Goal: Transaction & Acquisition: Purchase product/service

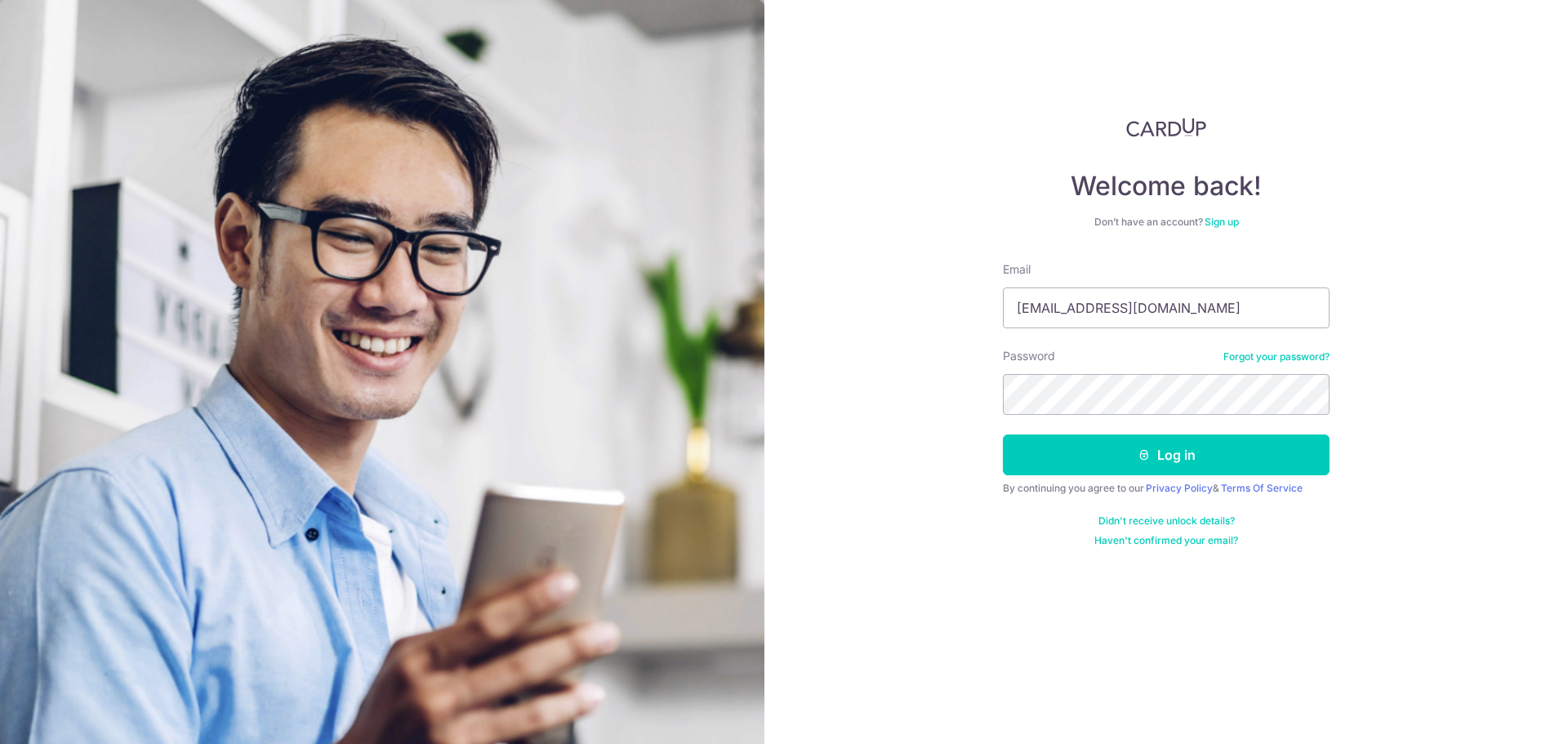
type input "[EMAIL_ADDRESS][DOMAIN_NAME]"
click at [1166, 454] on button "Log in" at bounding box center [1166, 454] width 327 height 41
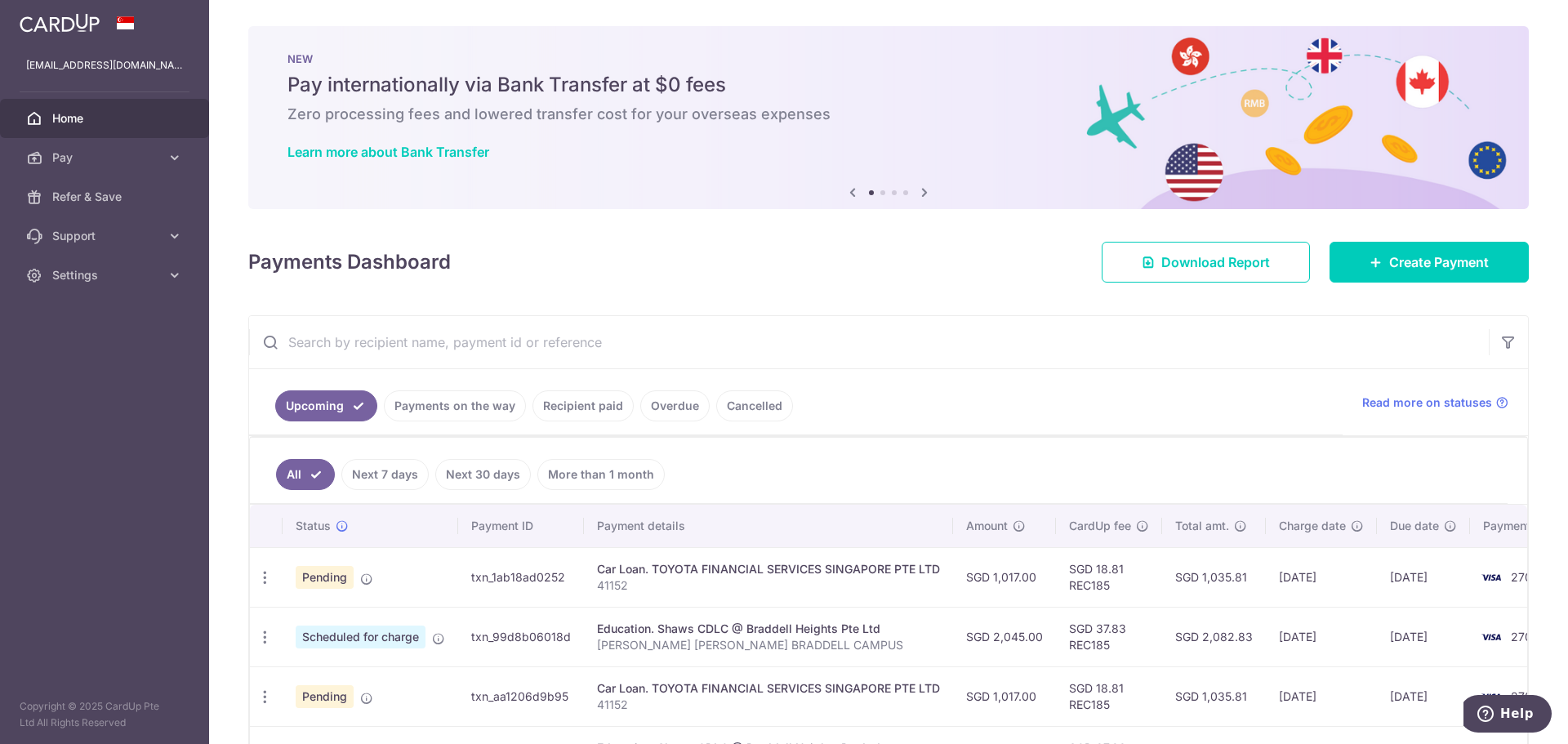
scroll to position [272, 0]
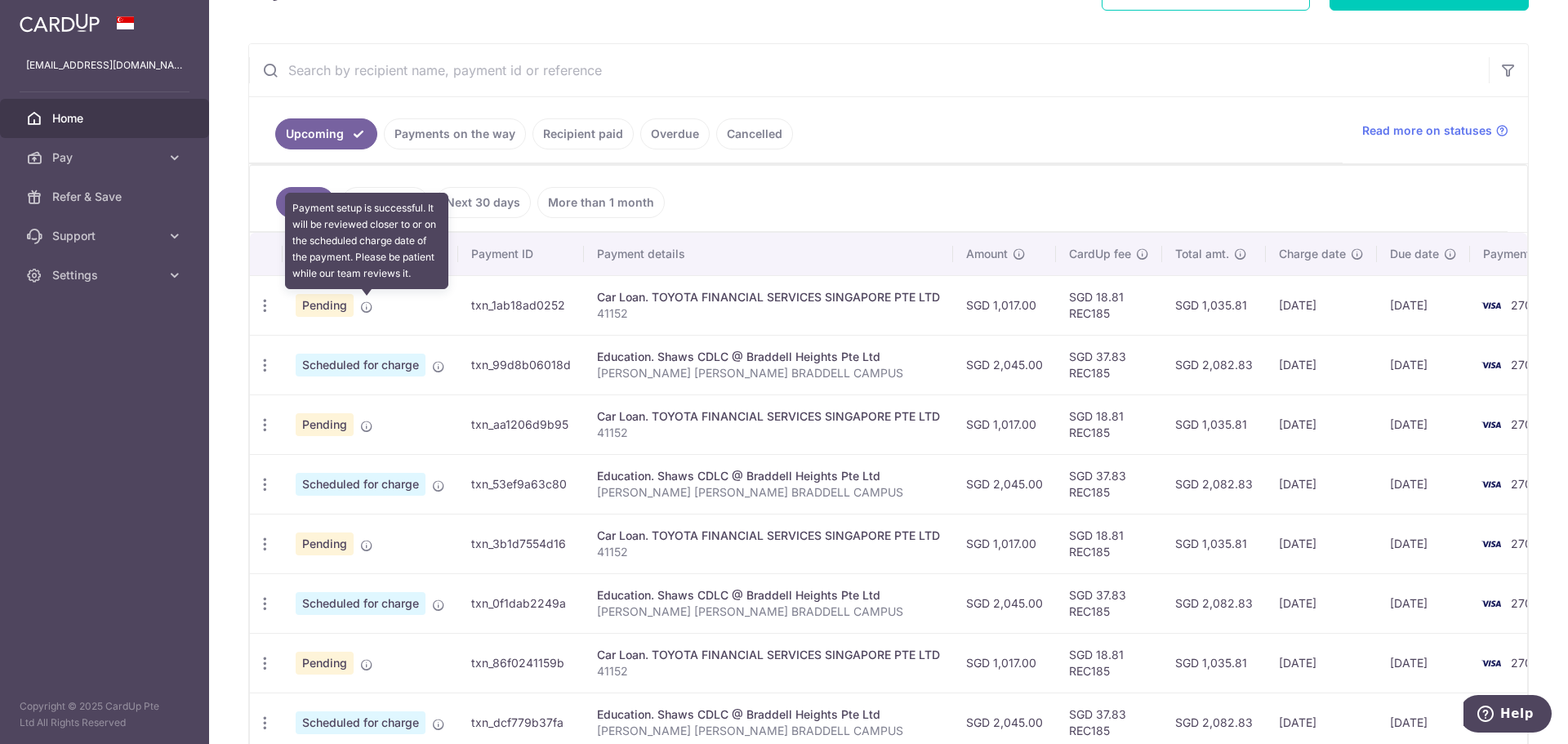
click at [361, 302] on icon at bounding box center [367, 307] width 14 height 14
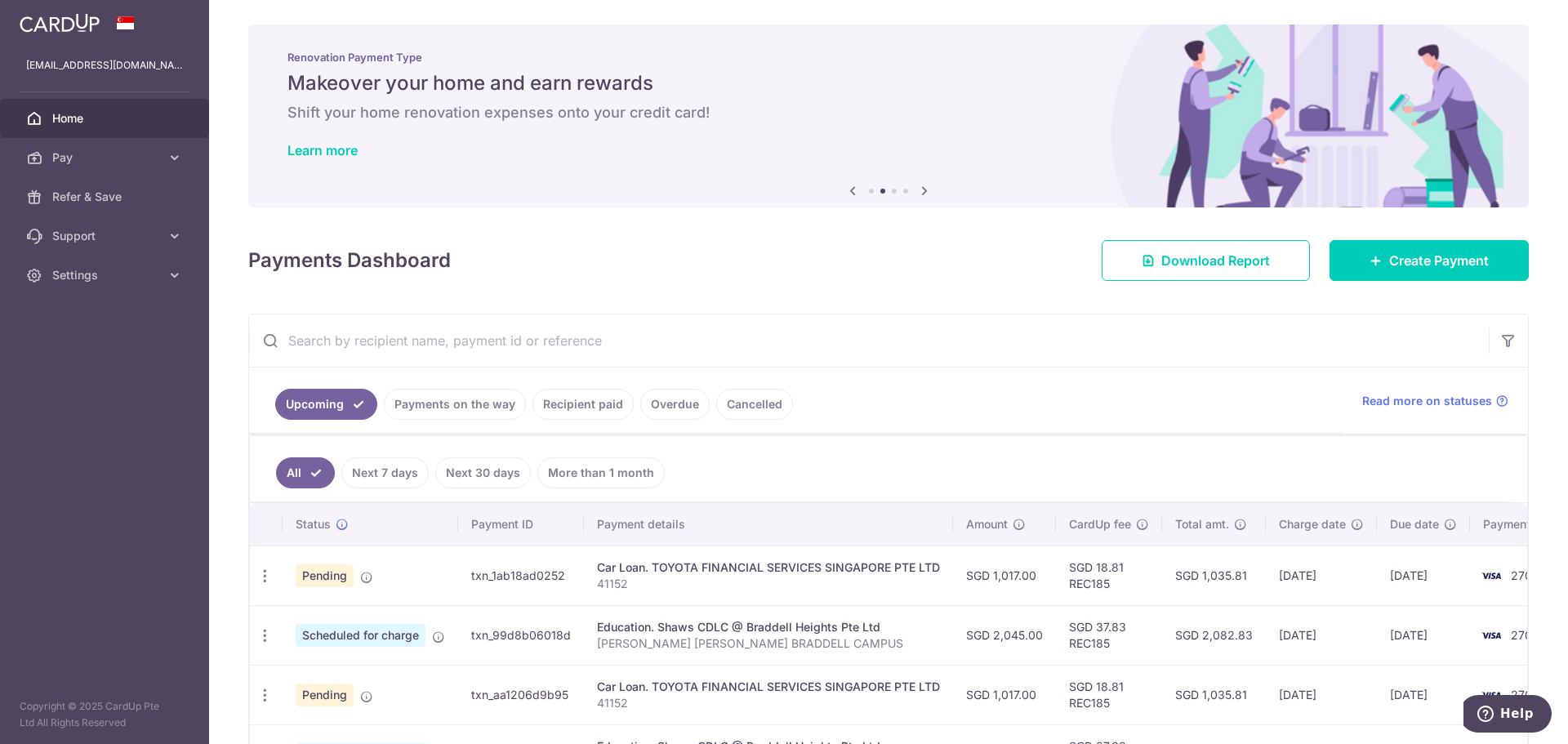
scroll to position [0, 0]
click at [921, 254] on div "Payments Dashboard Download Report Create Payment" at bounding box center [888, 258] width 1281 height 47
click at [740, 402] on link "Cancelled" at bounding box center [754, 406] width 76 height 31
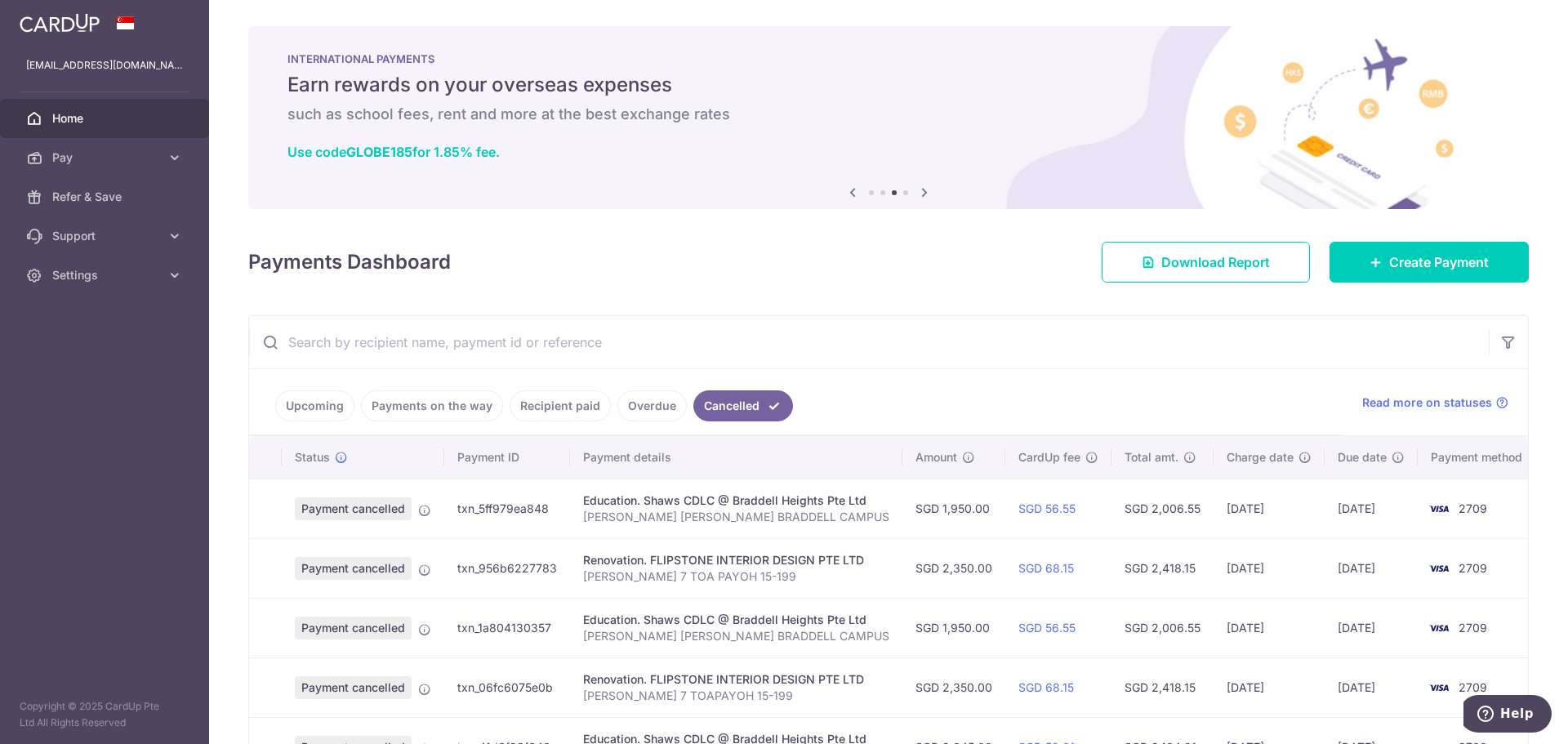
click at [648, 402] on link "Overdue" at bounding box center [653, 406] width 70 height 31
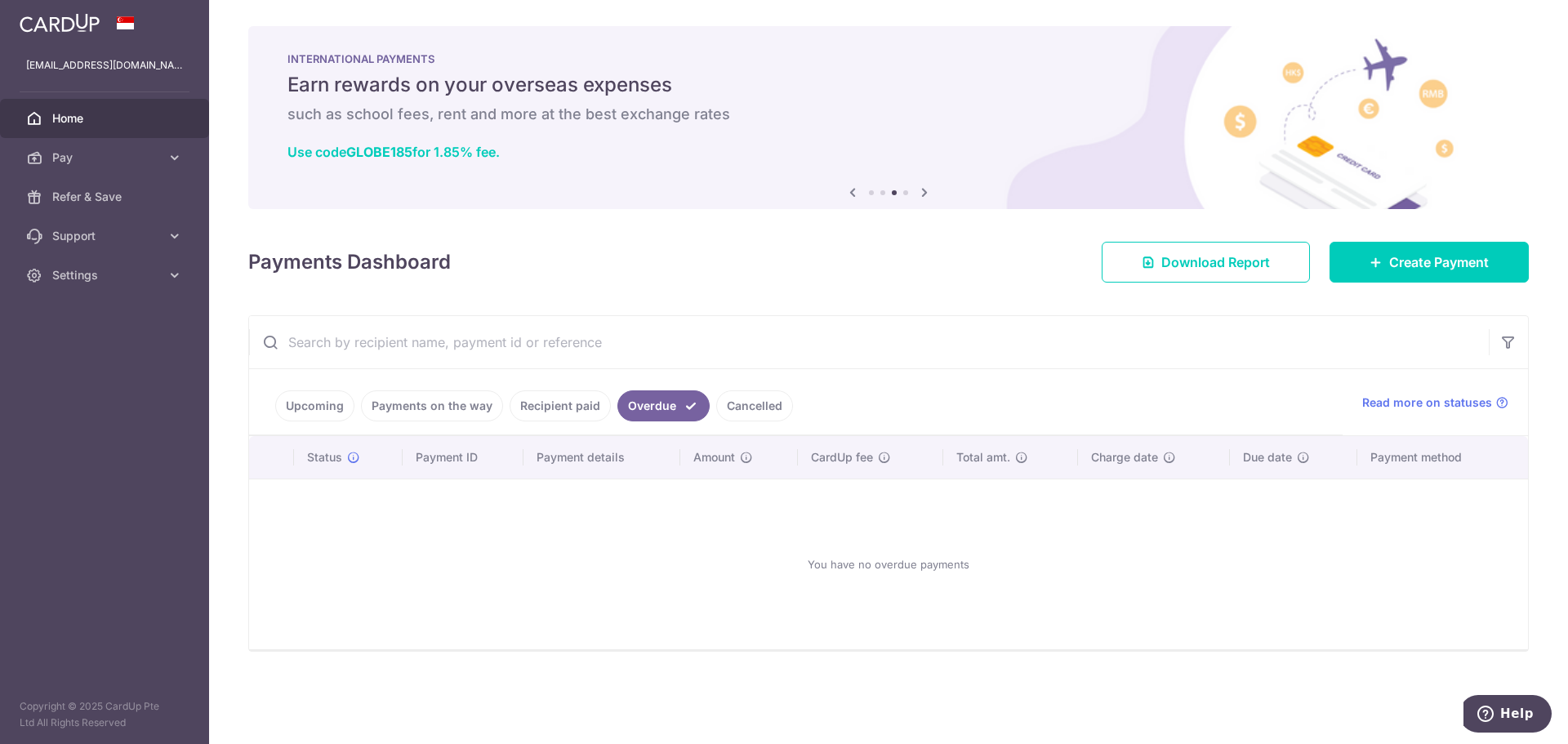
click at [577, 403] on link "Recipient paid" at bounding box center [560, 406] width 102 height 31
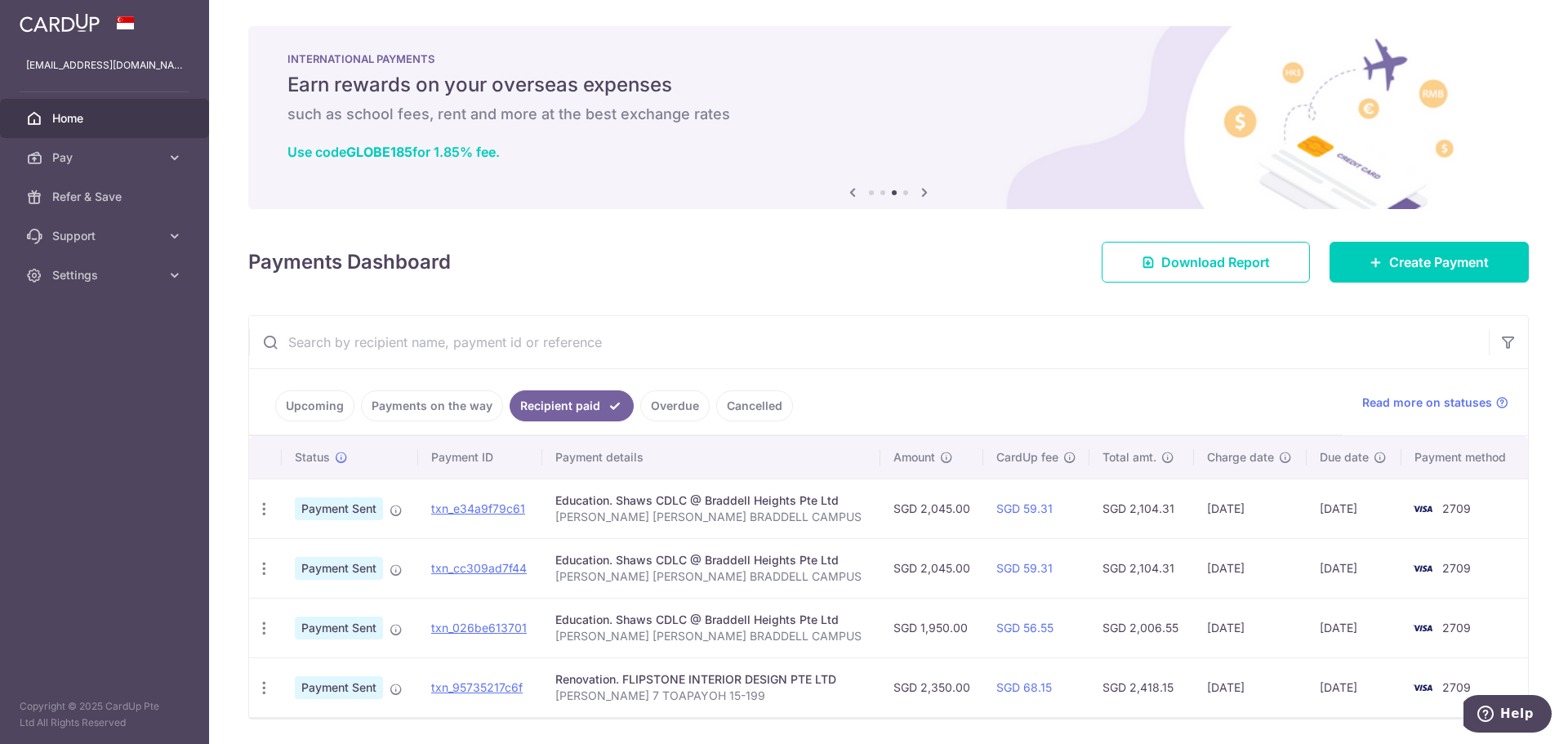
scroll to position [52, 0]
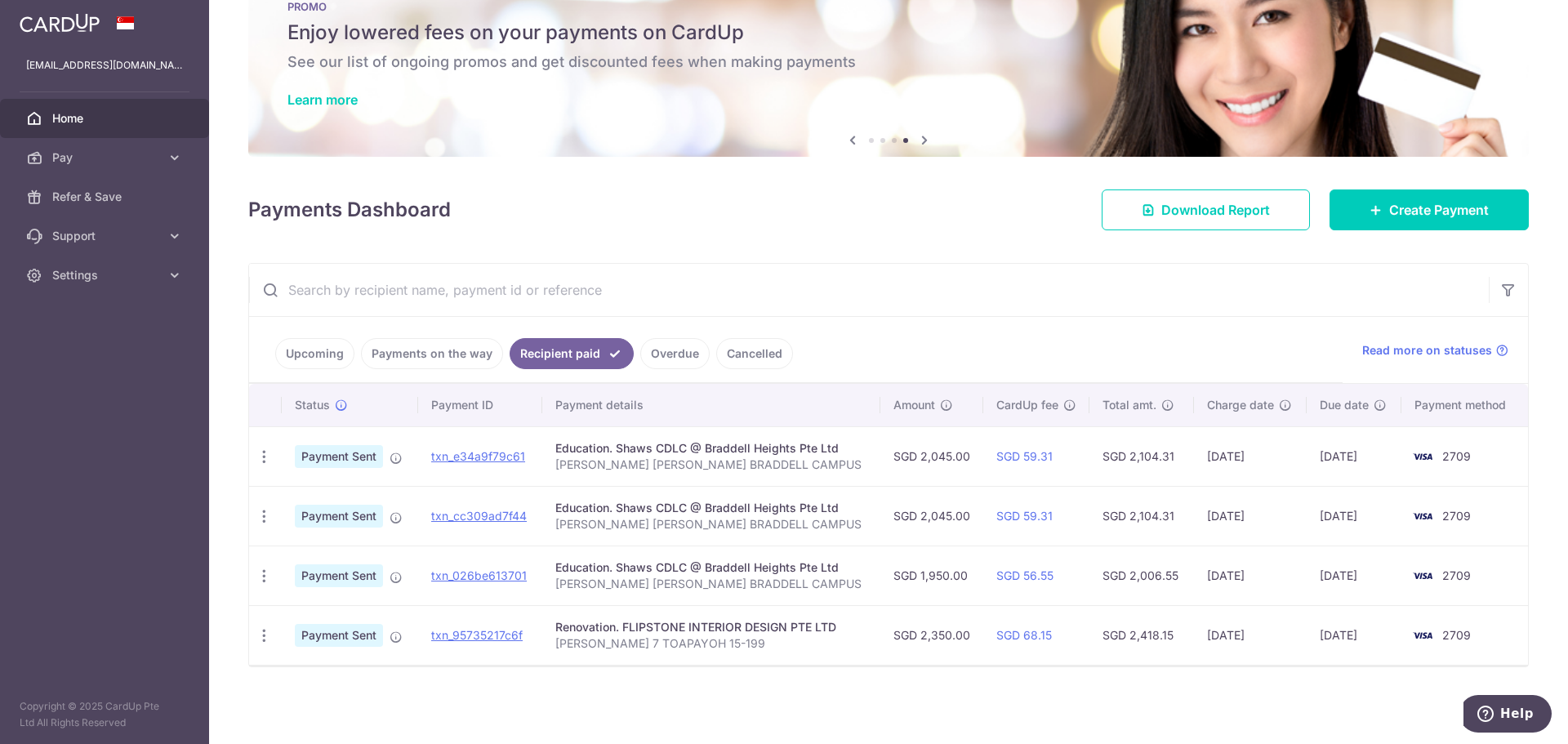
click at [957, 355] on ul "Upcoming Payments on the way Recipient paid Overdue Cancelled" at bounding box center [796, 350] width 1093 height 66
click at [455, 359] on link "Payments on the way" at bounding box center [431, 354] width 142 height 31
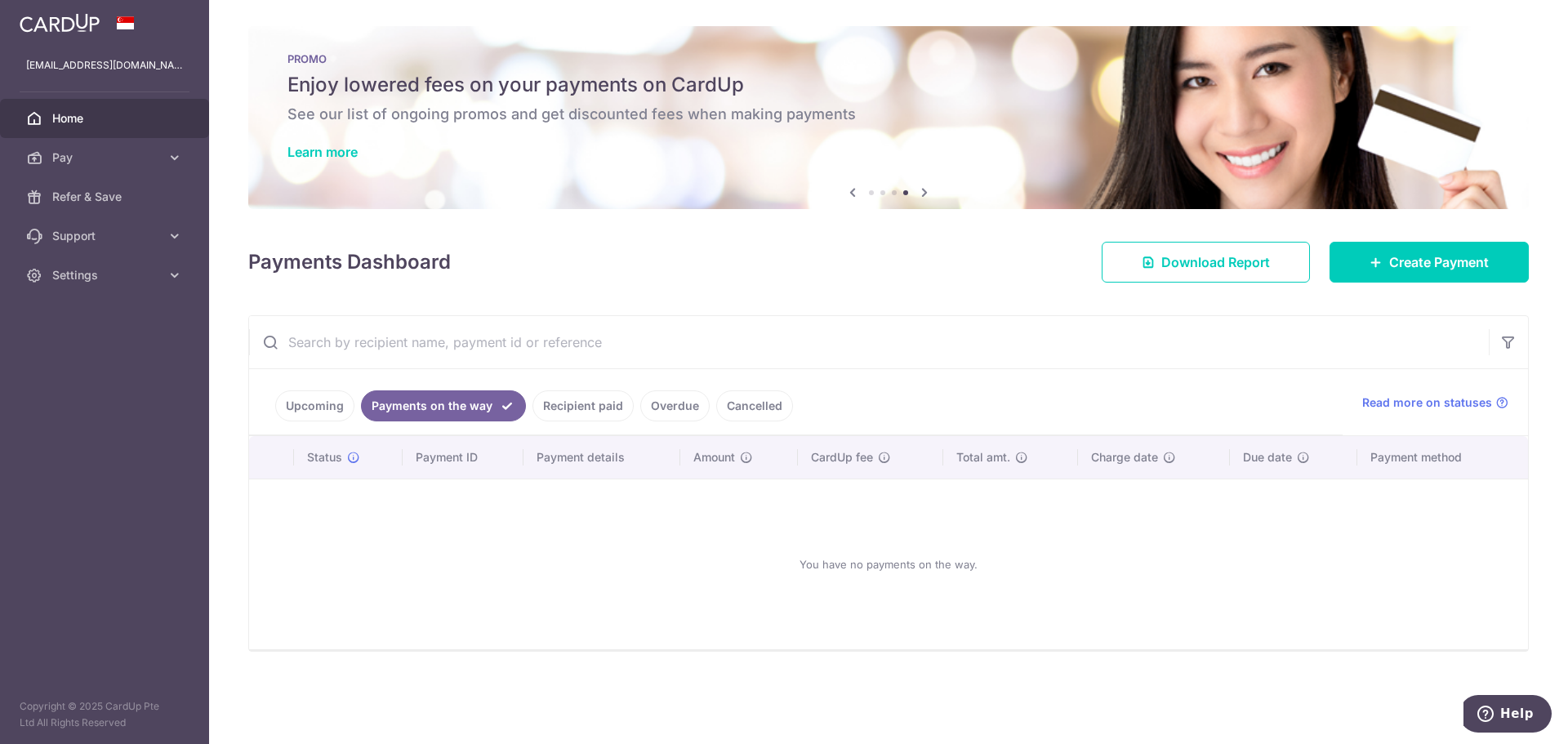
click at [307, 400] on link "Upcoming" at bounding box center [315, 406] width 79 height 31
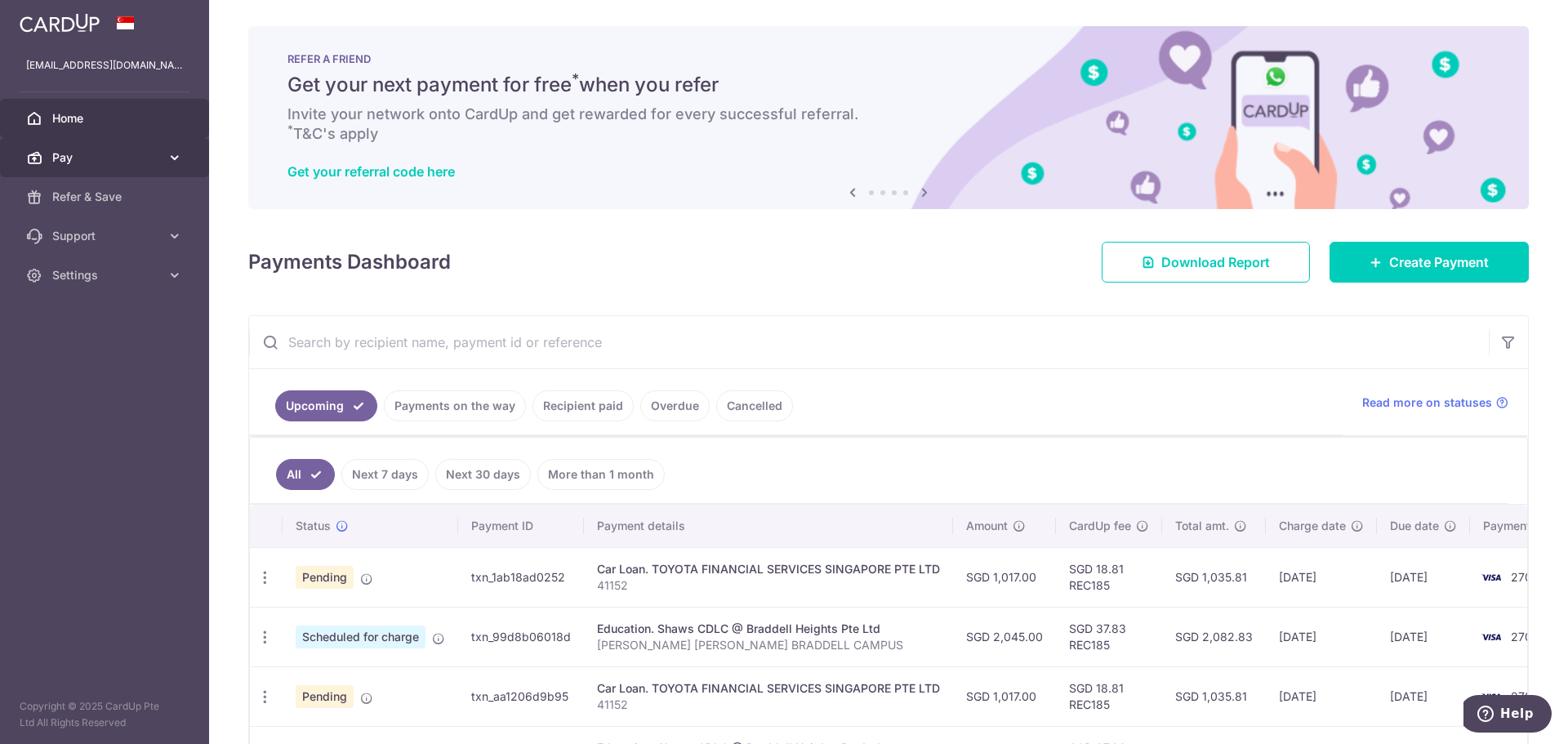
click at [173, 157] on icon at bounding box center [174, 157] width 16 height 16
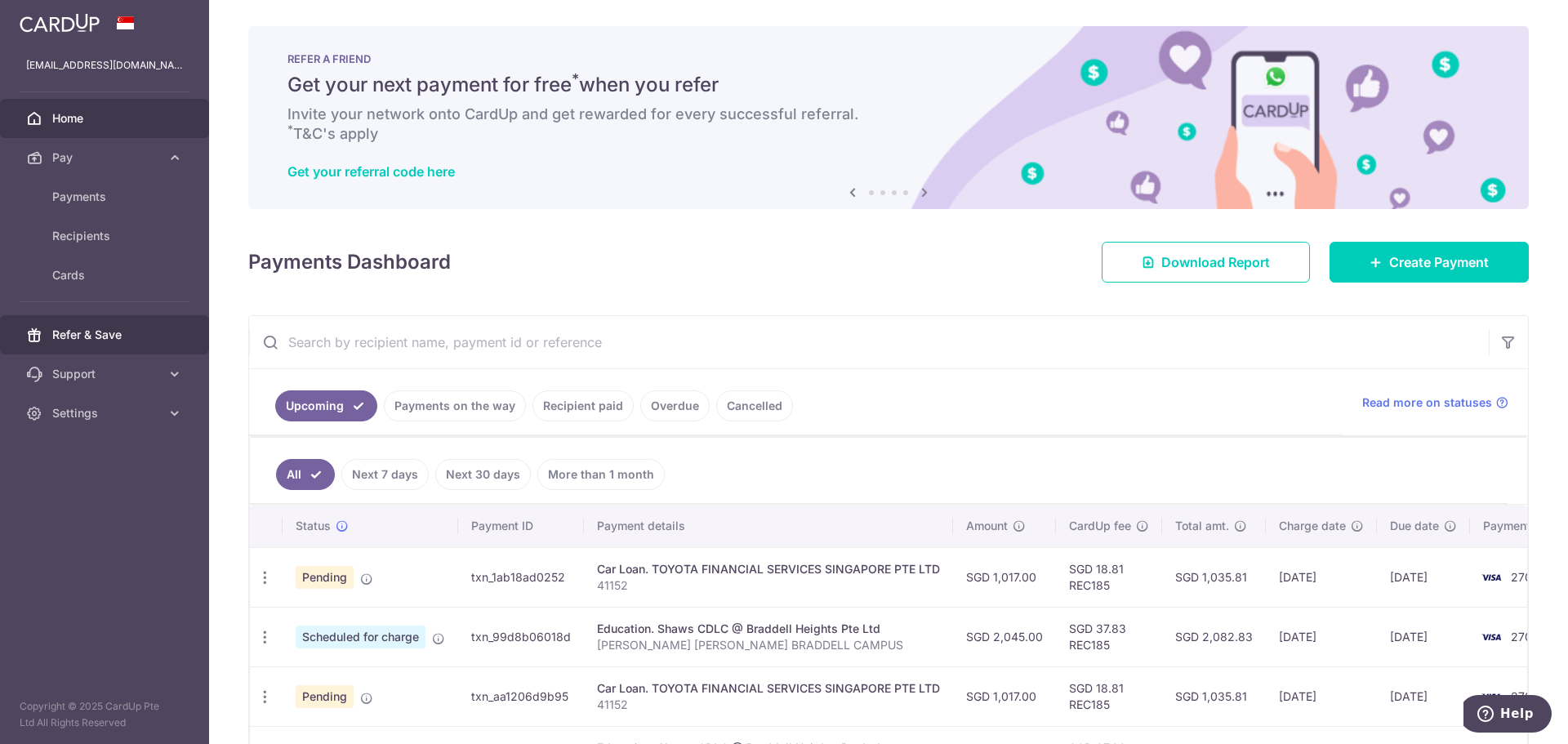
click at [161, 332] on link "Refer & Save" at bounding box center [104, 334] width 209 height 40
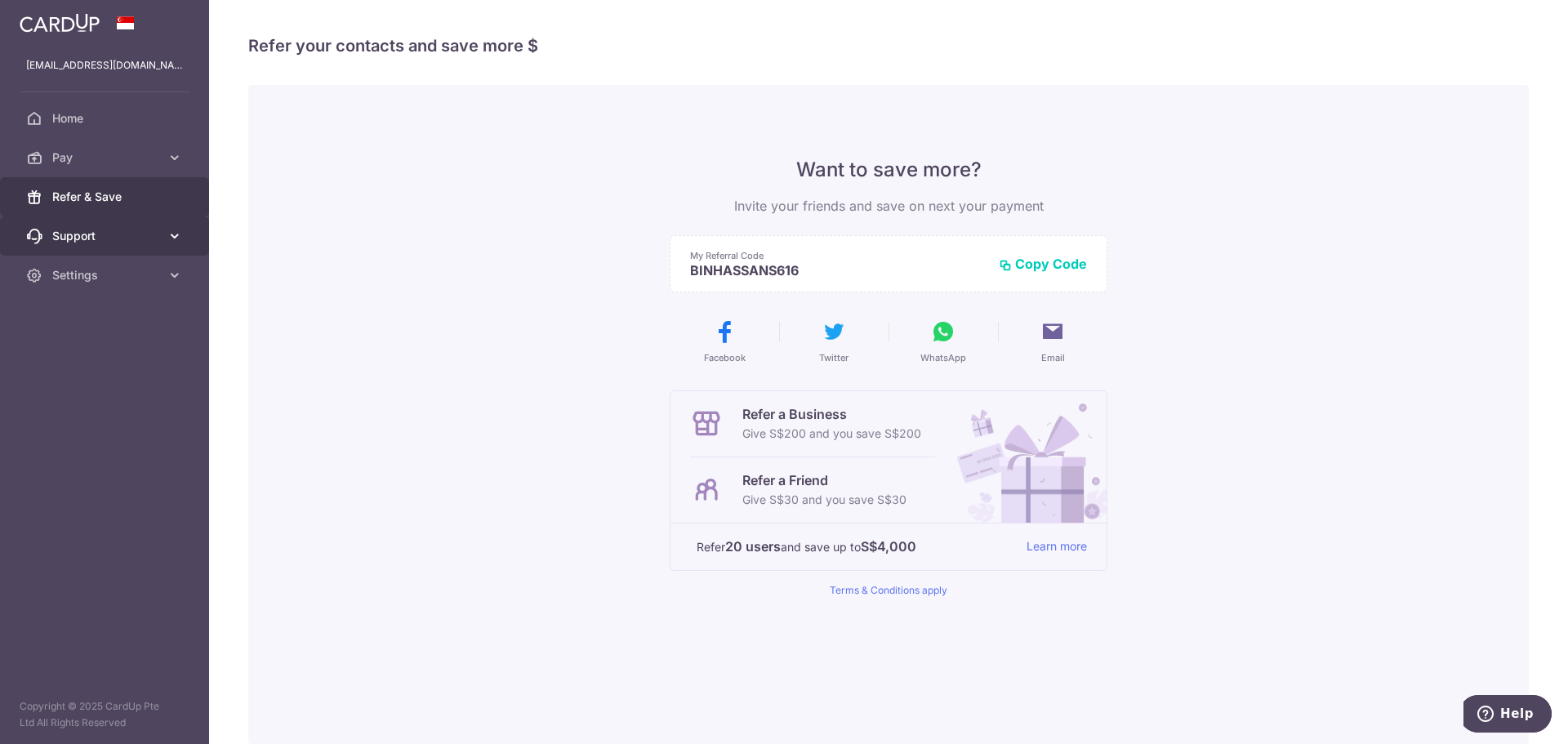
click at [168, 235] on icon at bounding box center [174, 236] width 16 height 16
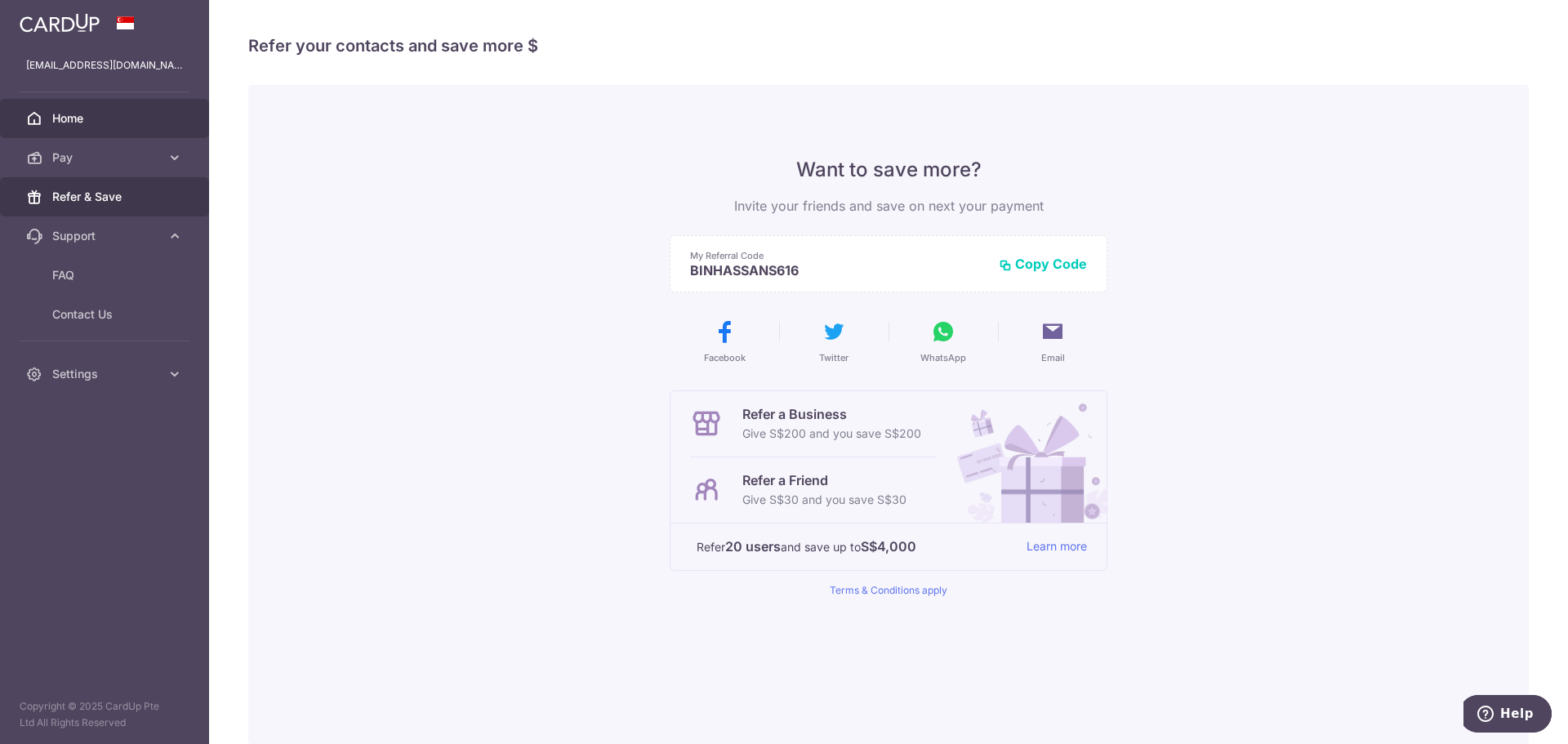
click at [76, 115] on span "Home" at bounding box center [106, 118] width 108 height 16
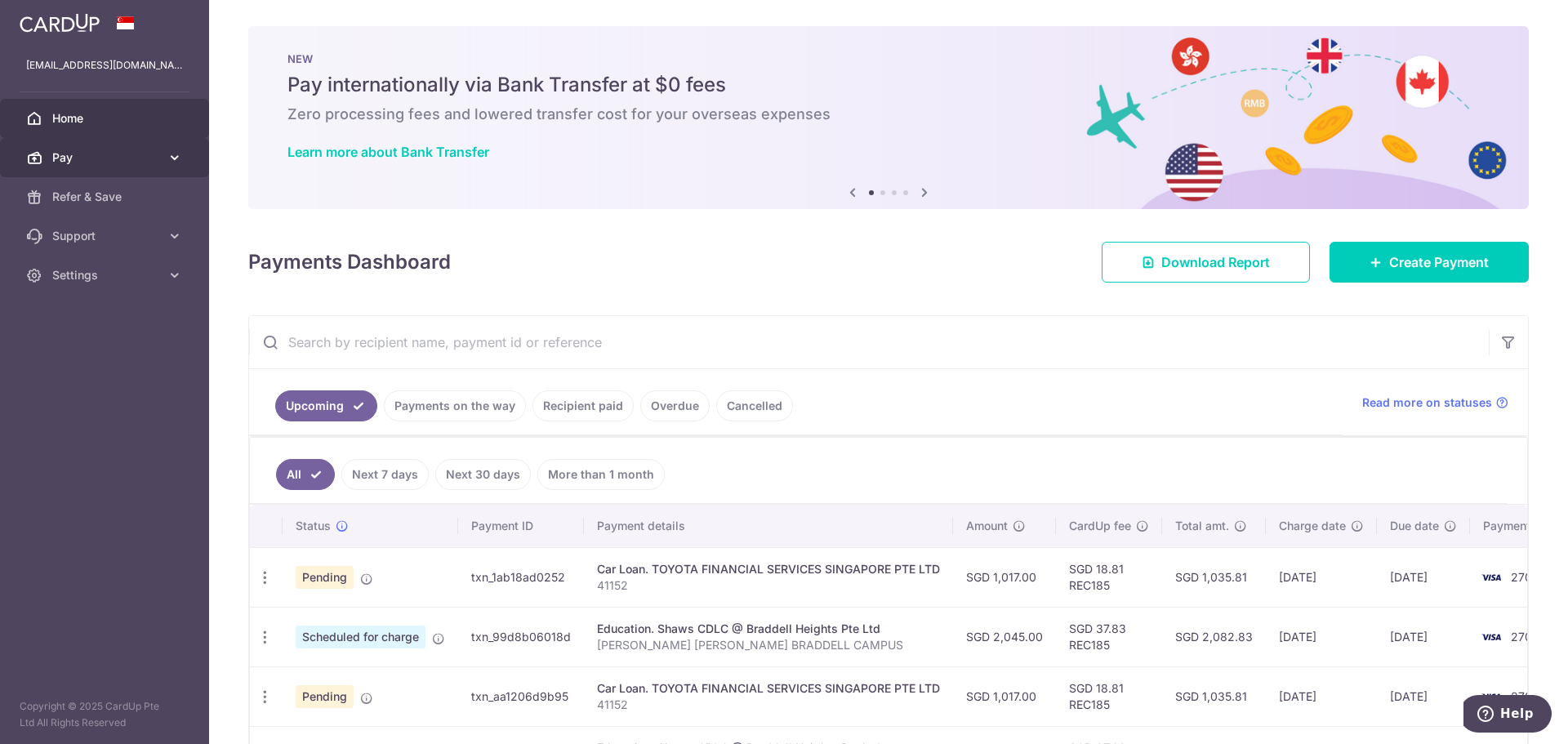
click at [77, 153] on span "Pay" at bounding box center [106, 157] width 108 height 16
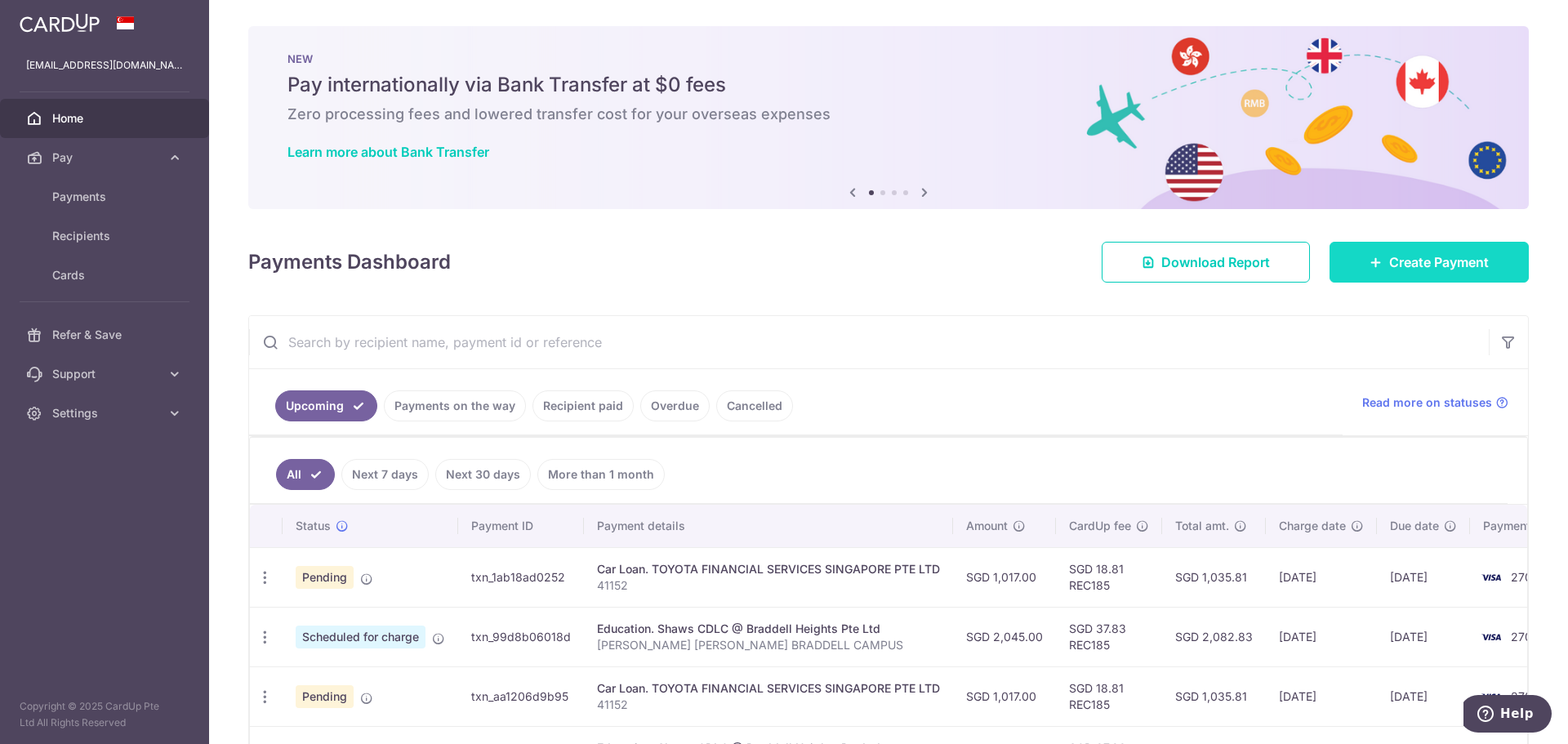
click at [1376, 260] on link "Create Payment" at bounding box center [1429, 262] width 199 height 41
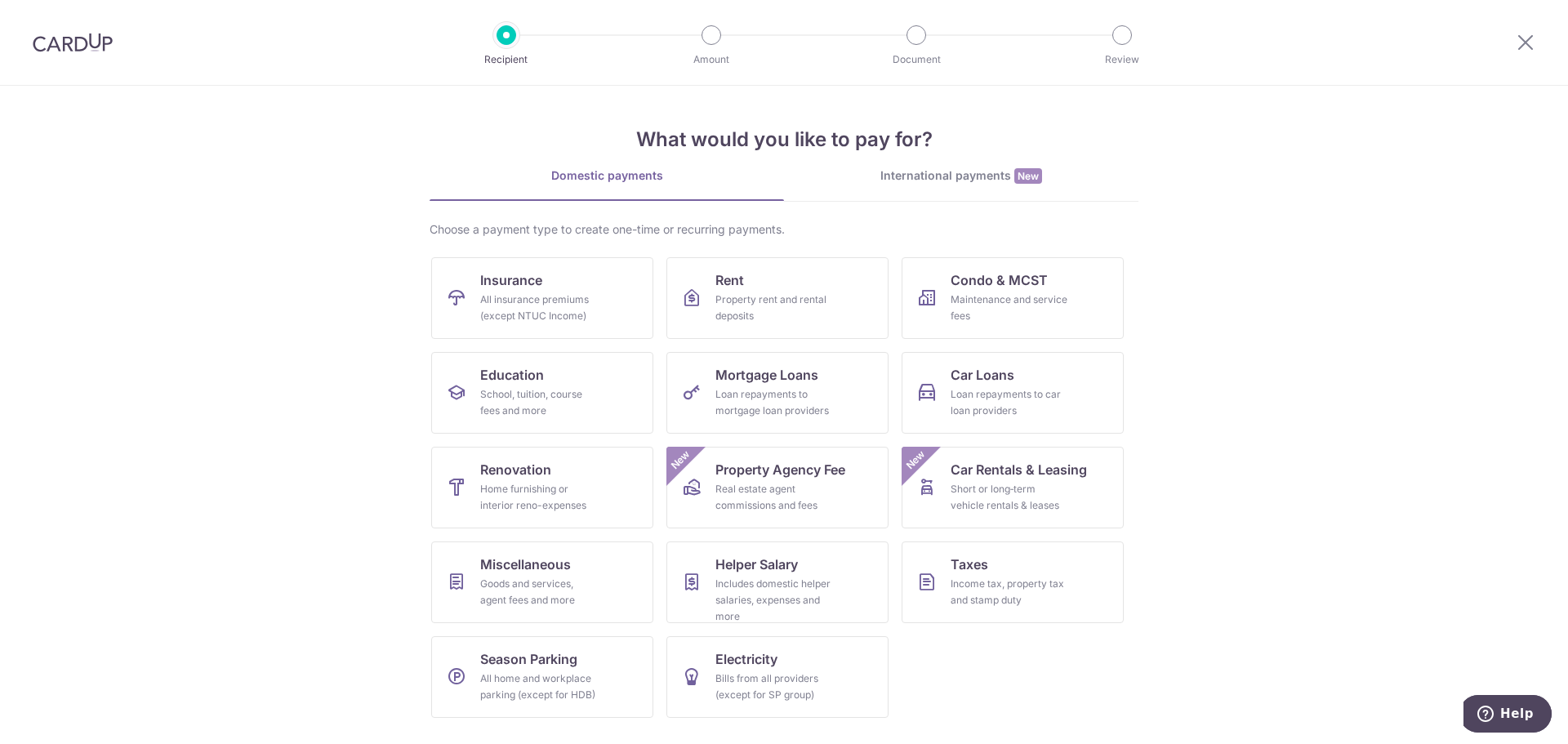
click at [1289, 430] on section "What would you like to pay for? Domestic payments International payments New Ch…" at bounding box center [784, 415] width 1568 height 658
click at [1223, 523] on section "What would you like to pay for? Domestic payments International payments New Ch…" at bounding box center [784, 415] width 1568 height 658
click at [543, 558] on span "Miscellaneous" at bounding box center [526, 564] width 91 height 19
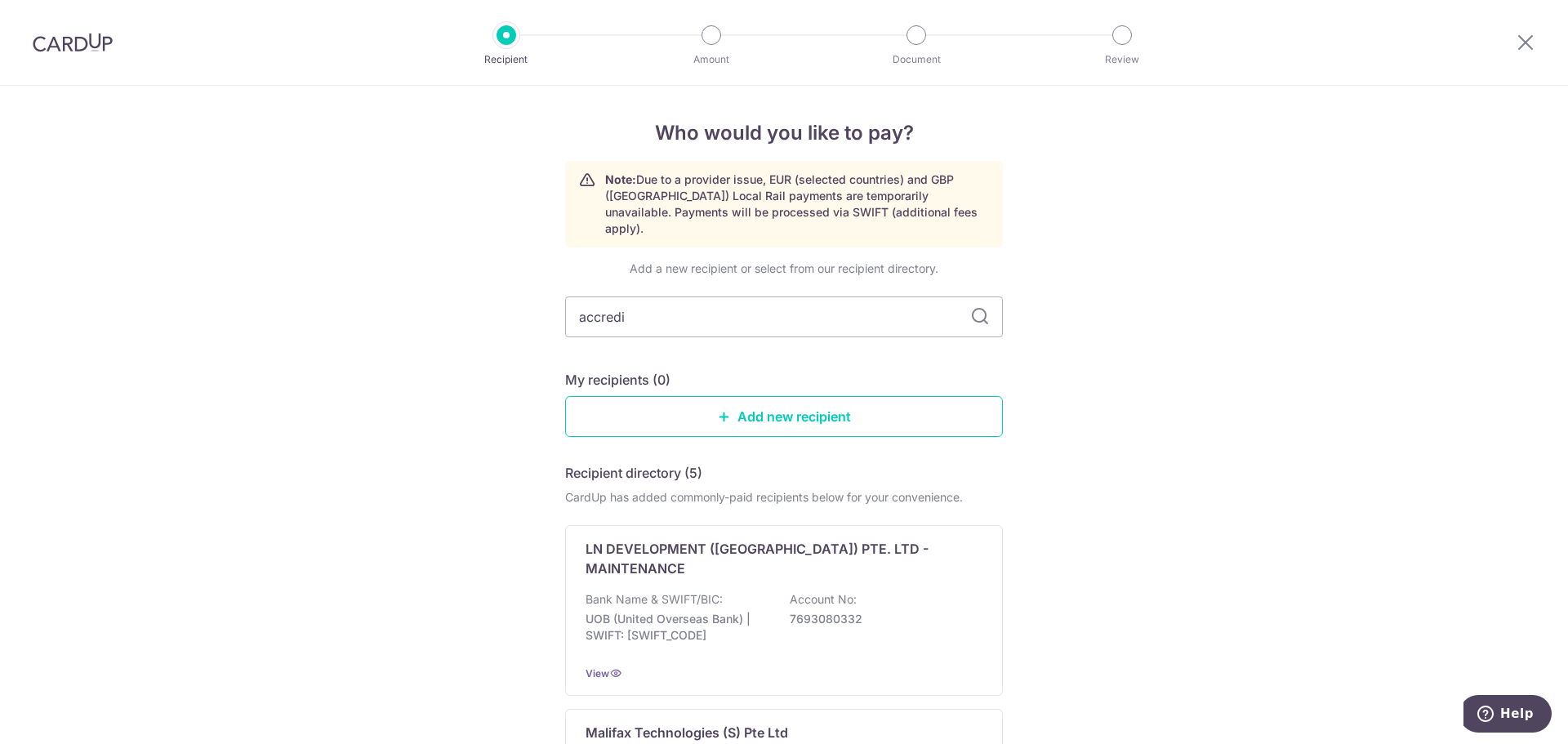
type input "accredit"
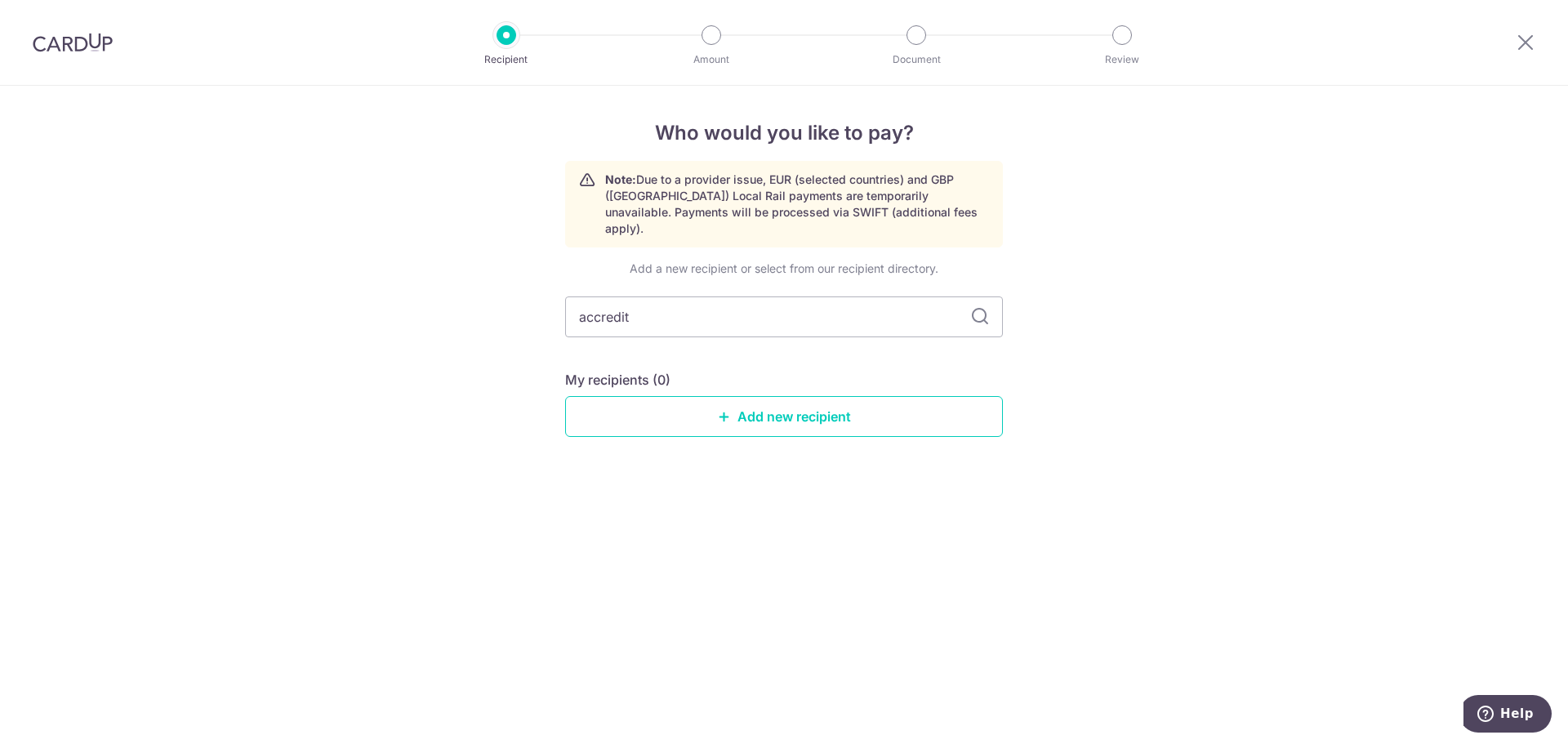
drag, startPoint x: 718, startPoint y: 309, endPoint x: 361, endPoint y: 322, distance: 357.2
click at [361, 322] on div "Who would you like to pay? Note: Due to a provider issue, EUR (selected countri…" at bounding box center [784, 415] width 1568 height 658
type input "best"
click at [974, 307] on icon at bounding box center [980, 317] width 19 height 19
click at [661, 297] on input "best" at bounding box center [784, 317] width 438 height 41
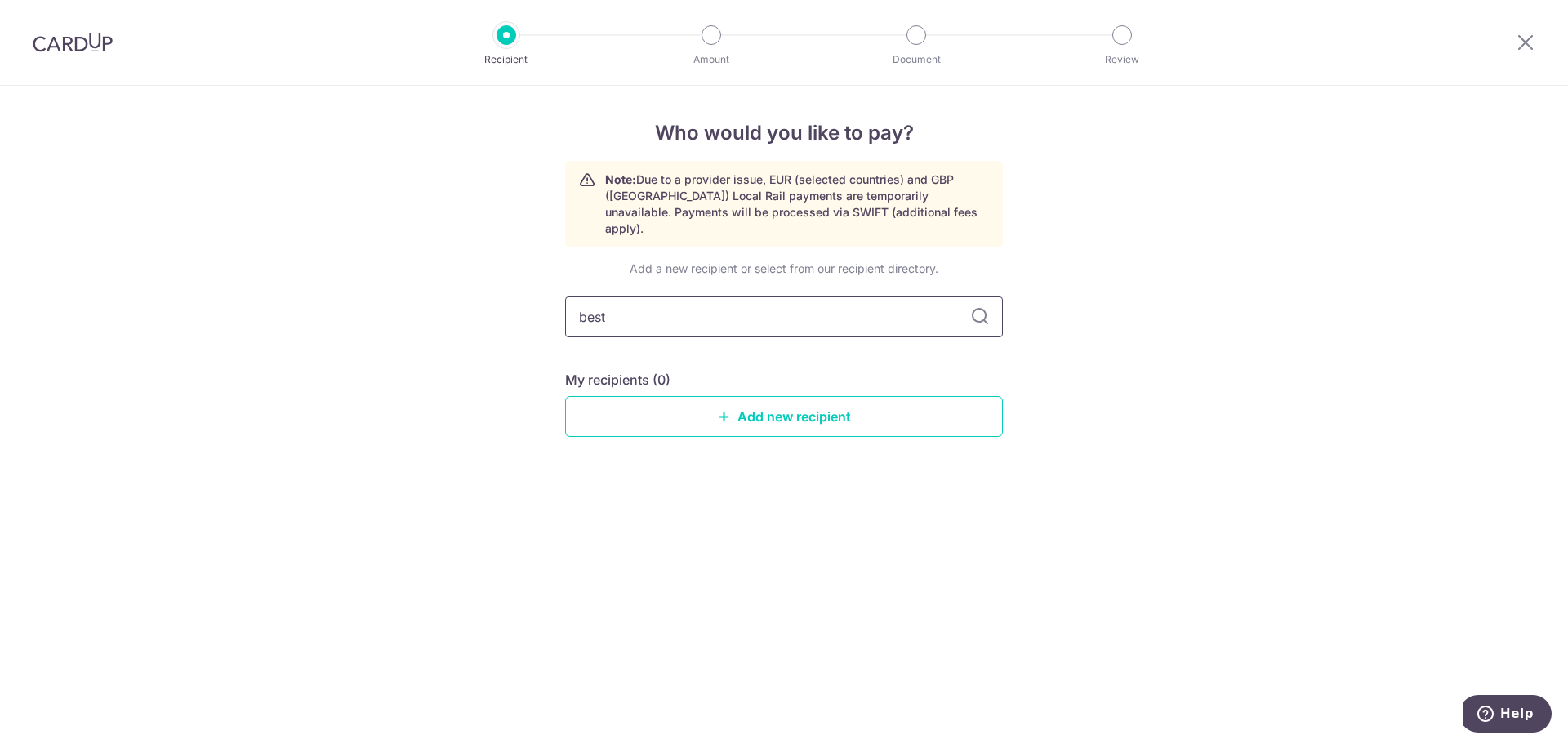
drag, startPoint x: 716, startPoint y: 302, endPoint x: 233, endPoint y: 298, distance: 483.0
click at [233, 298] on div "Who would you like to pay? Note: Due to a provider issue, EUR (selected countri…" at bounding box center [784, 415] width 1568 height 658
click at [819, 409] on link "Add new recipient" at bounding box center [784, 416] width 438 height 41
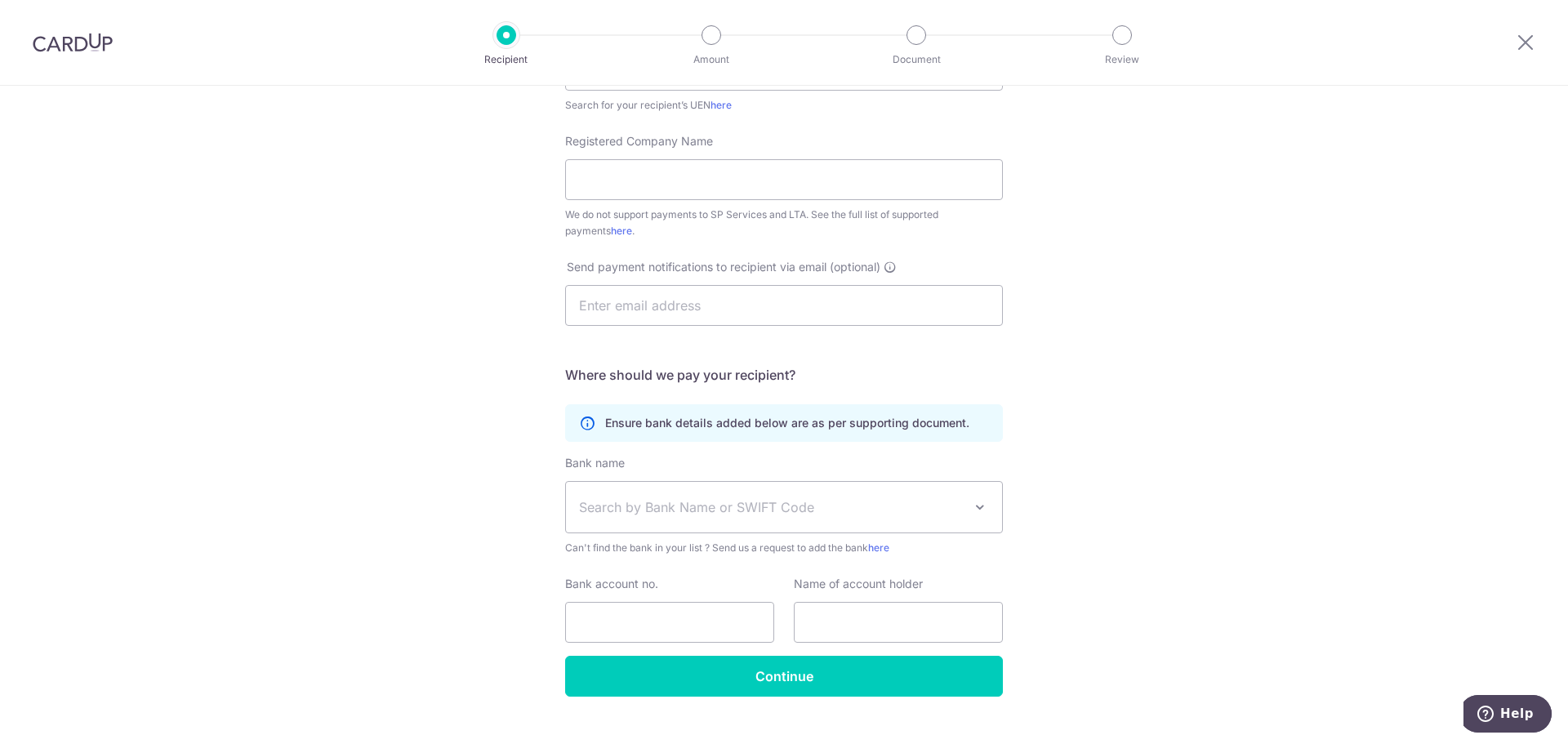
scroll to position [355, 0]
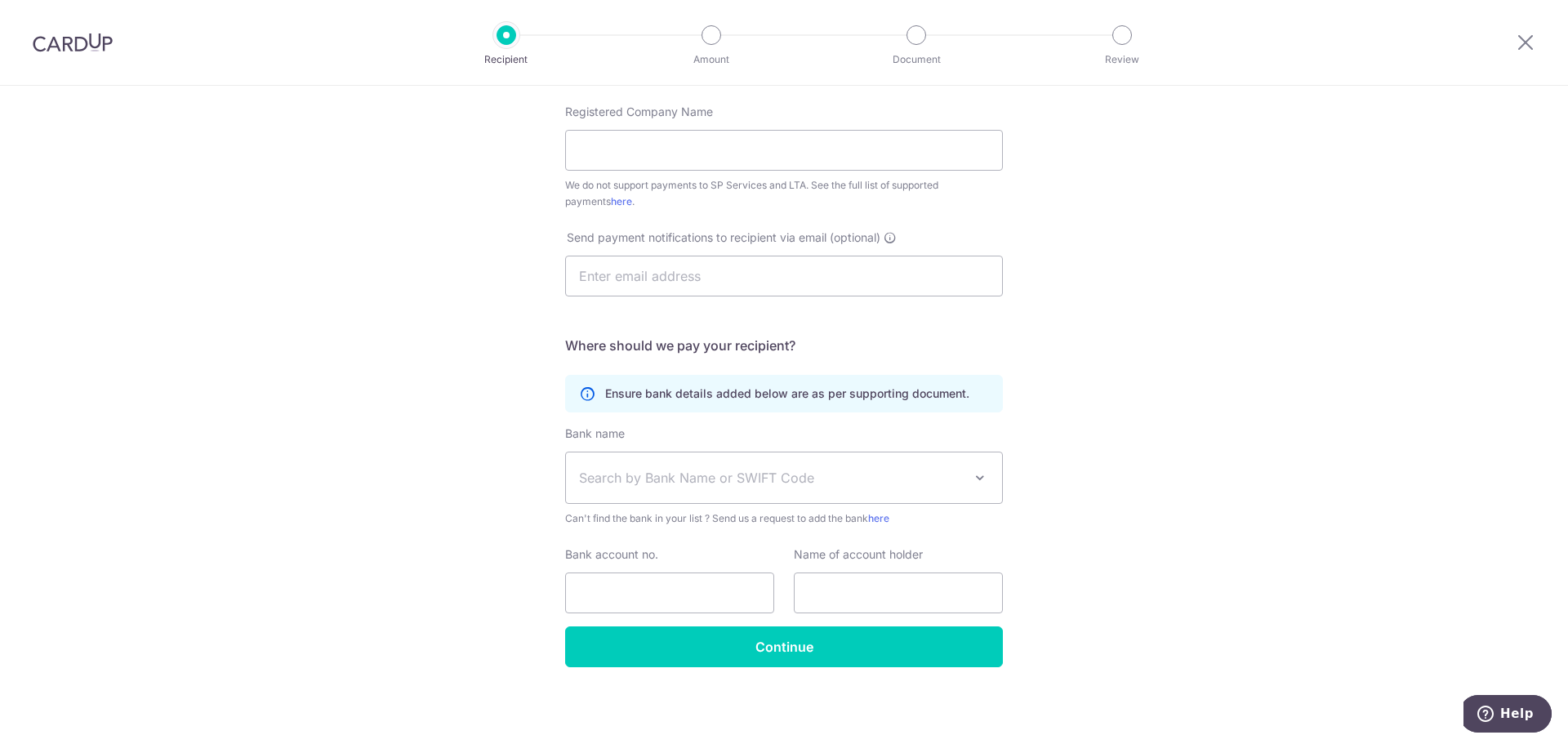
click at [891, 397] on p "Ensure bank details added below are as per supporting document." at bounding box center [787, 393] width 364 height 16
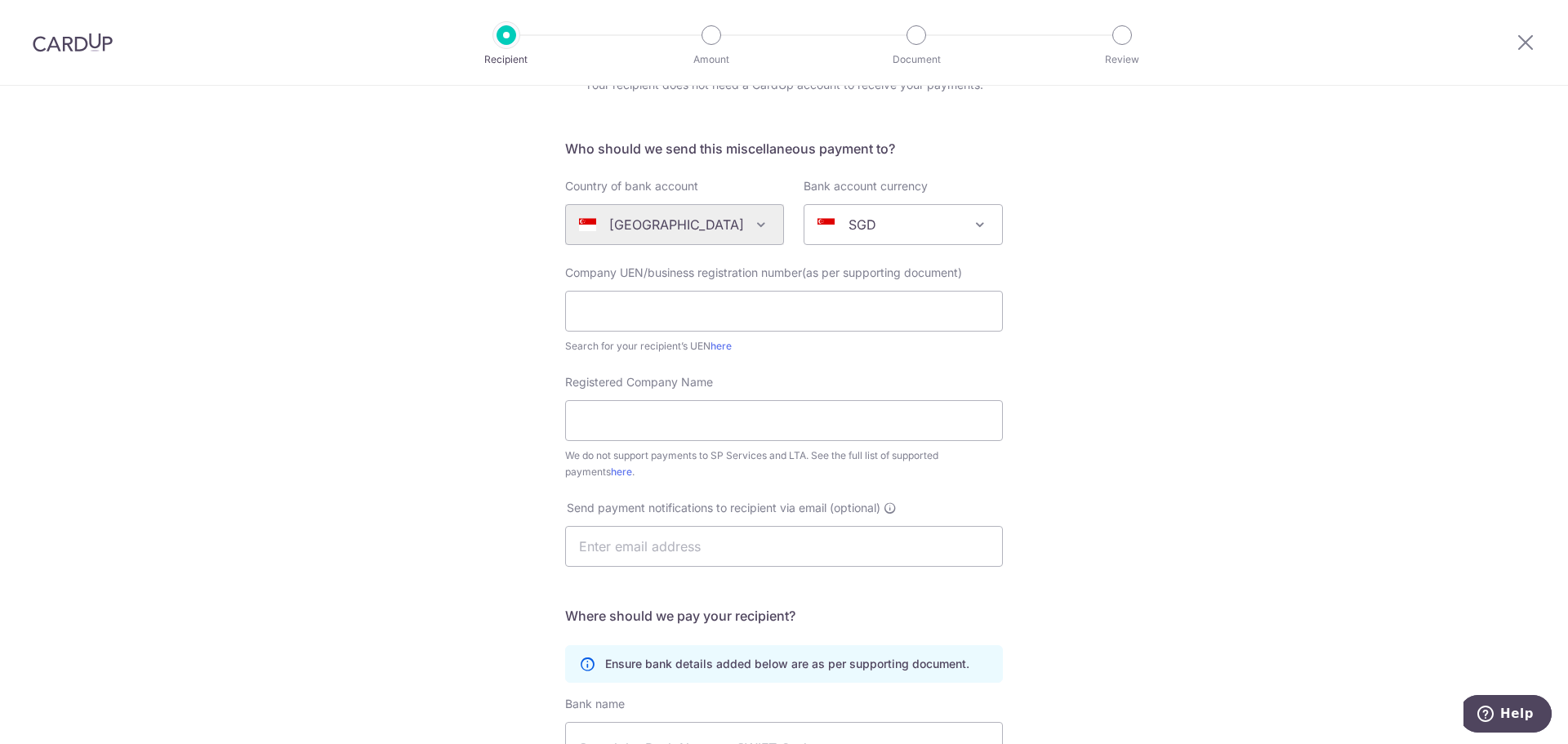
scroll to position [0, 0]
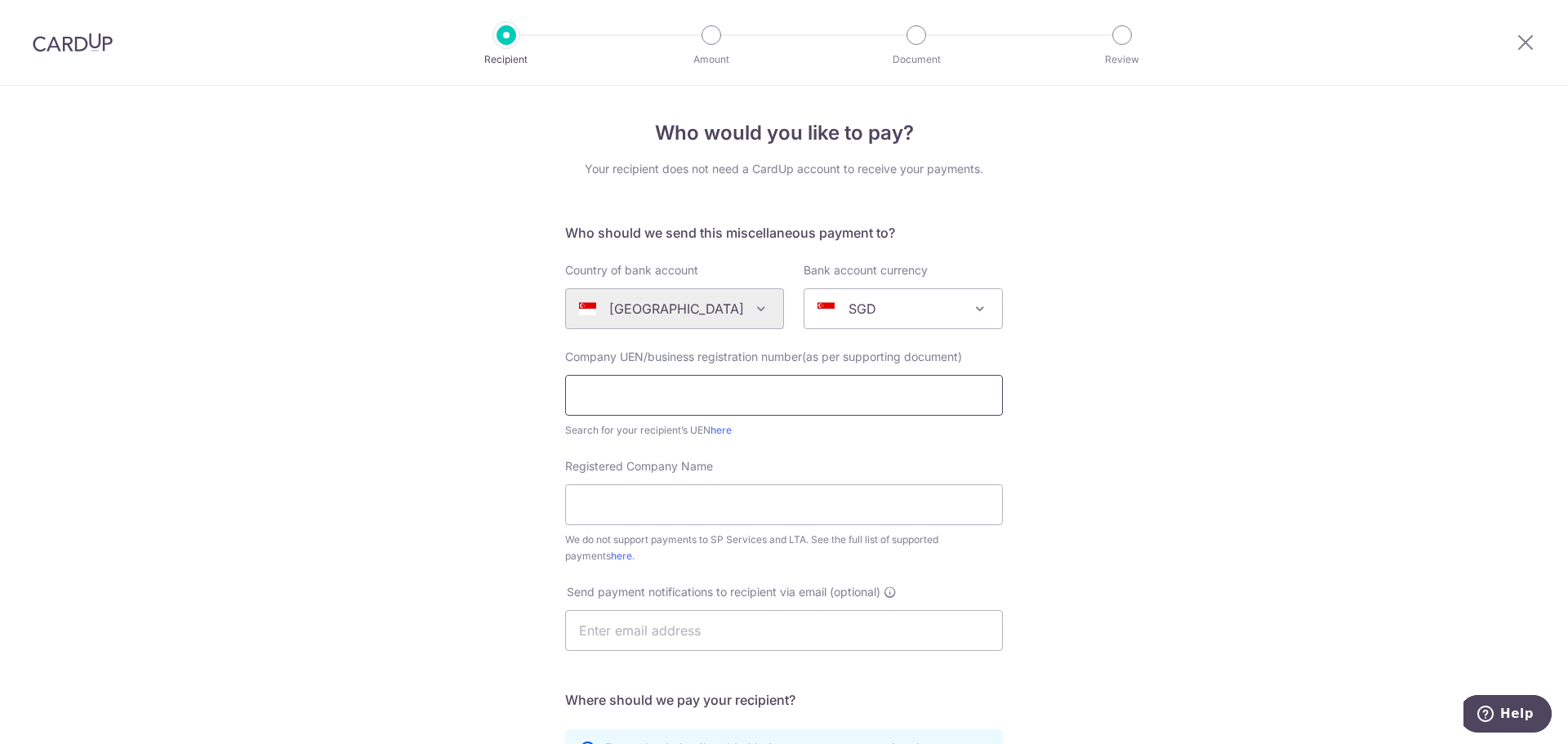
click at [793, 390] on input "text" at bounding box center [784, 395] width 438 height 41
click at [611, 558] on link "here" at bounding box center [622, 556] width 21 height 13
click at [1183, 209] on div "Who would you like to pay? Your recipient does not need a CardUp account to rec…" at bounding box center [784, 591] width 1568 height 1012
click at [1524, 44] on icon at bounding box center [1525, 42] width 19 height 20
